Goal: Task Accomplishment & Management: Use online tool/utility

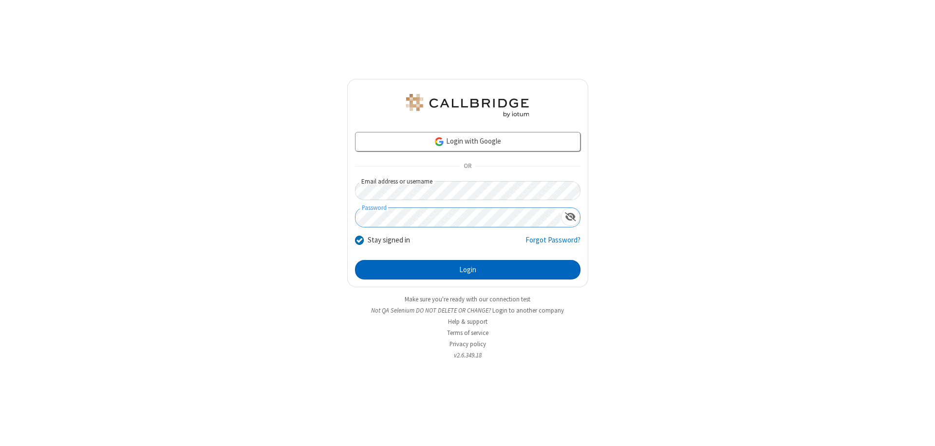
click at [467, 270] on button "Login" at bounding box center [467, 269] width 225 height 19
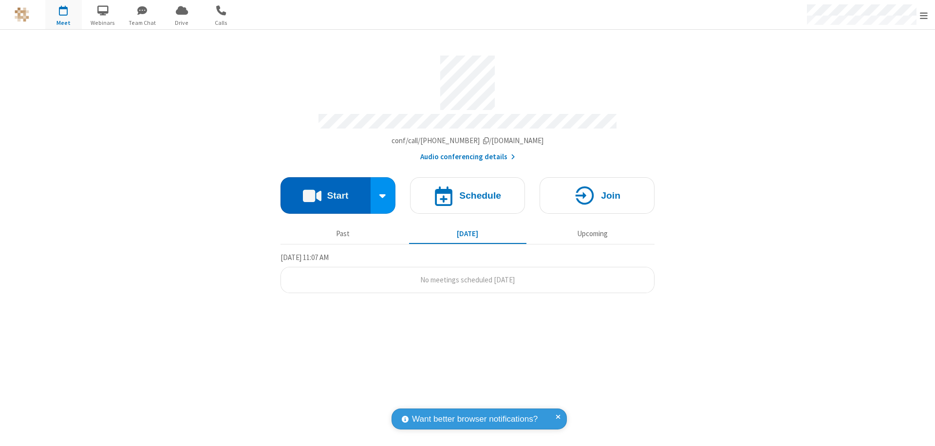
click at [325, 191] on button "Start" at bounding box center [325, 195] width 90 height 37
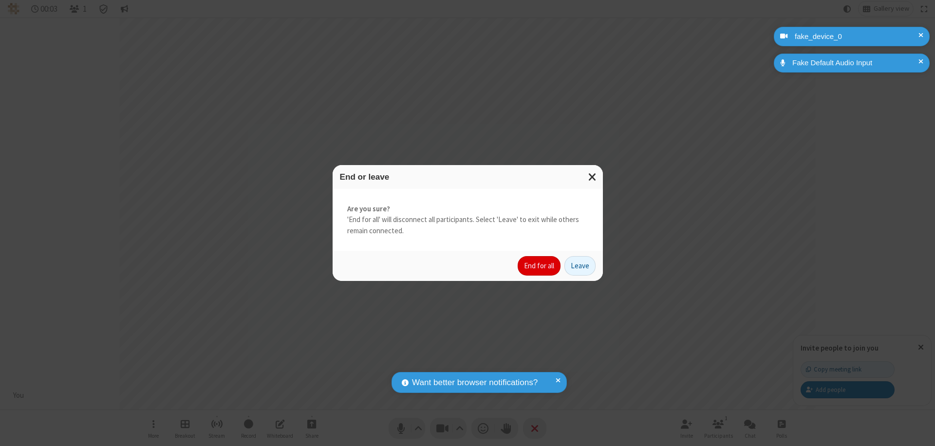
click at [540, 266] on button "End for all" at bounding box center [539, 265] width 43 height 19
